Goal: Transaction & Acquisition: Download file/media

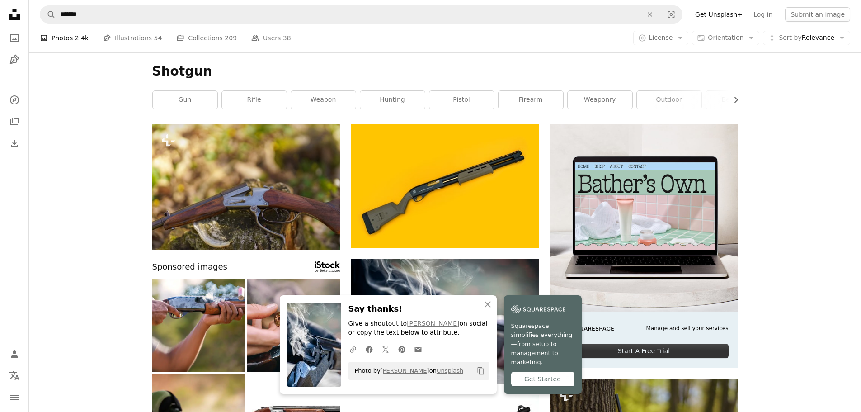
scroll to position [587, 0]
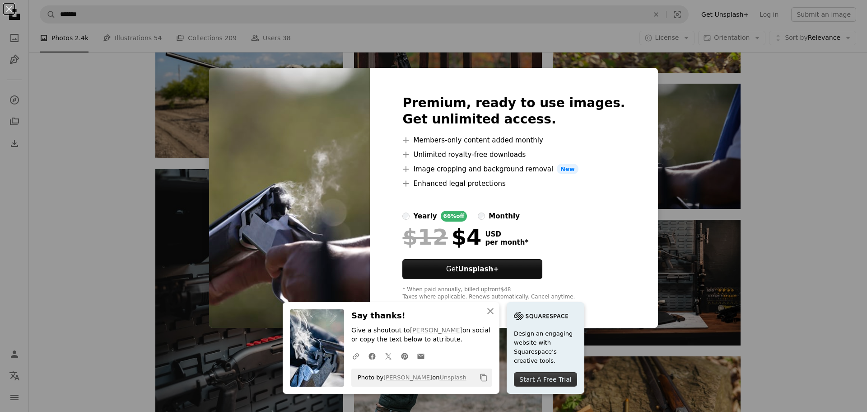
click at [8, 6] on button "An X shape" at bounding box center [9, 9] width 11 height 11
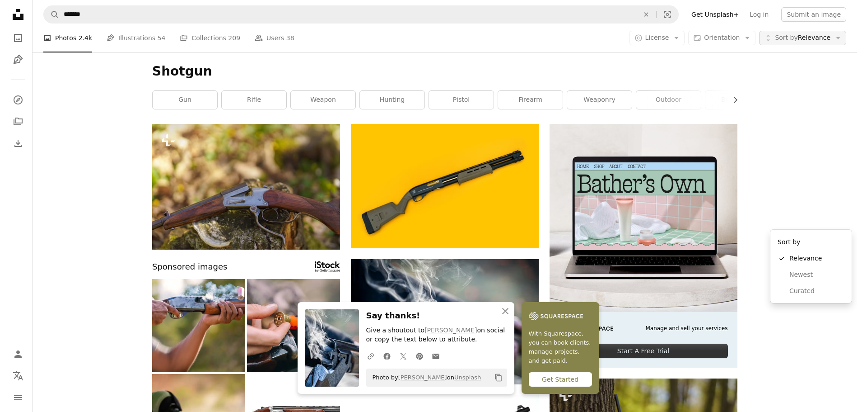
scroll to position [181, 0]
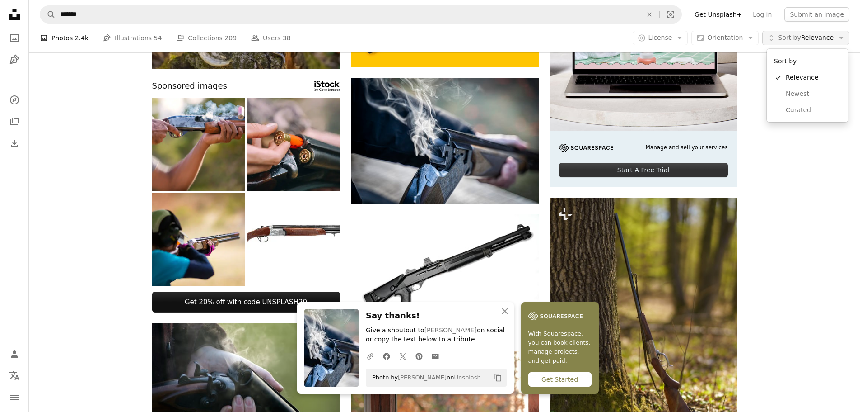
click at [776, 37] on icon "Unfold" at bounding box center [772, 38] width 8 height 8
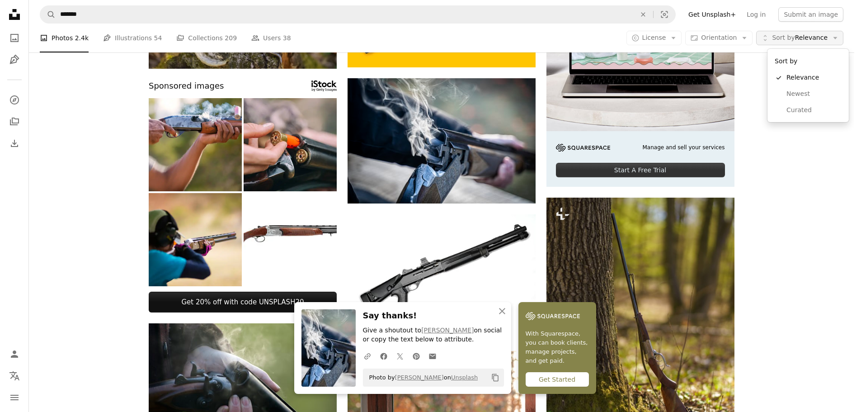
click at [769, 36] on icon "Unfold" at bounding box center [765, 38] width 8 height 8
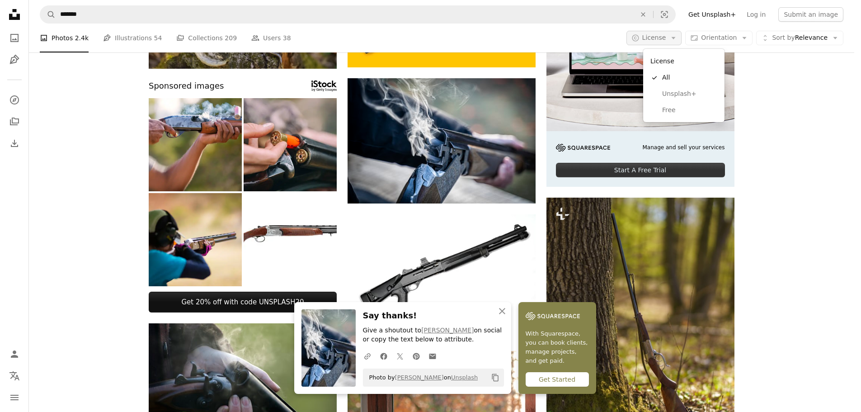
scroll to position [0, 0]
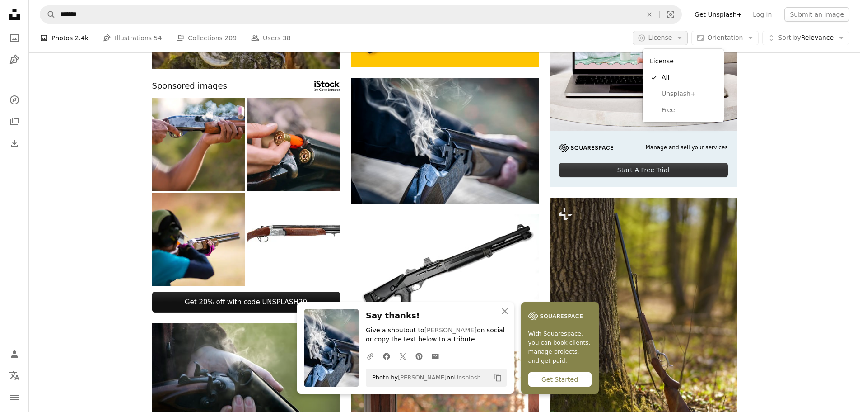
click at [684, 39] on icon "Arrow down" at bounding box center [680, 38] width 8 height 8
click at [670, 109] on span "Free" at bounding box center [689, 110] width 55 height 9
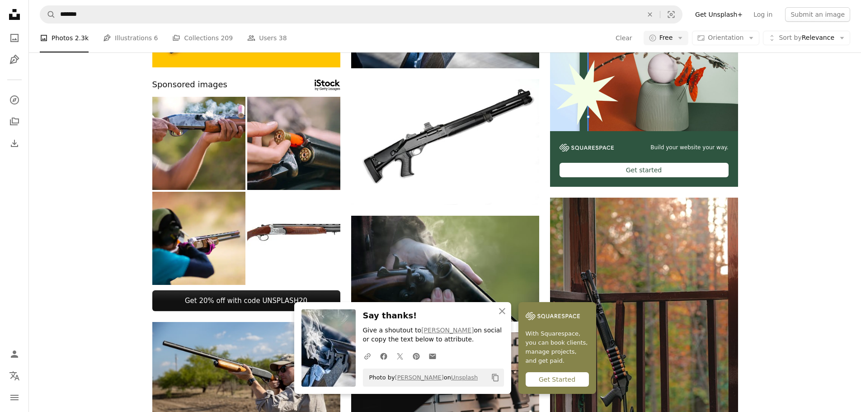
scroll to position [136, 0]
click at [209, 169] on img at bounding box center [198, 143] width 93 height 93
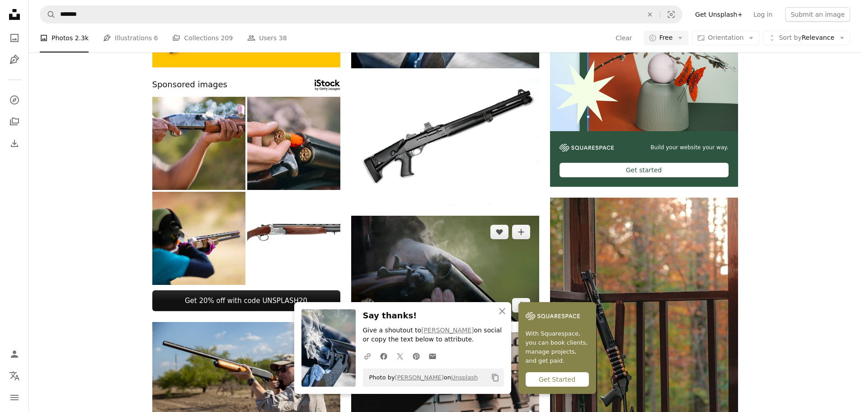
scroll to position [271, 0]
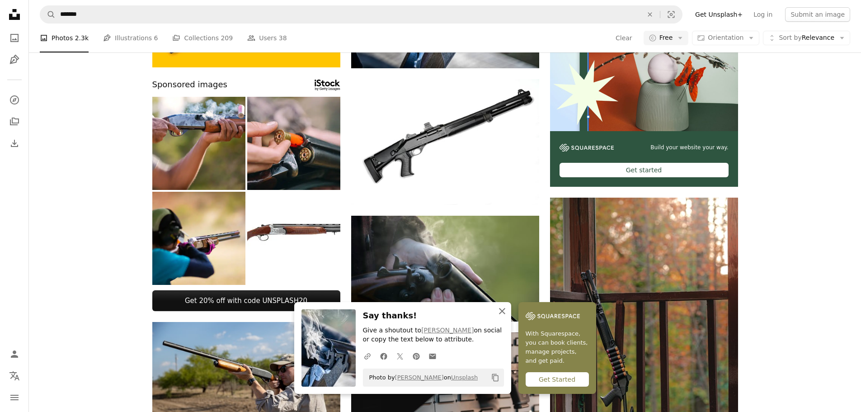
click at [503, 312] on icon "button" at bounding box center [502, 311] width 6 height 6
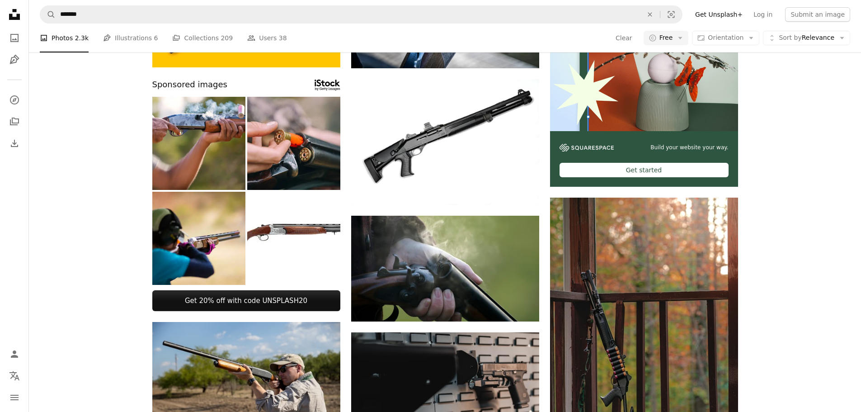
scroll to position [1499, 0]
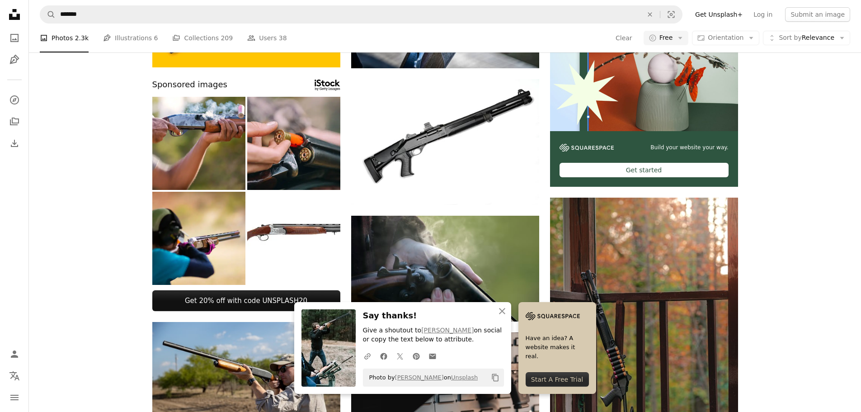
scroll to position [1265, 0]
click at [503, 309] on icon "button" at bounding box center [502, 311] width 6 height 6
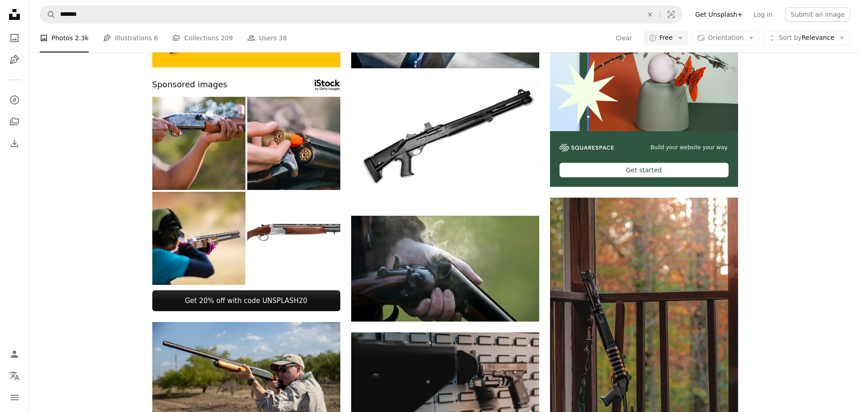
scroll to position [23901, 0]
